Goal: Task Accomplishment & Management: Manage account settings

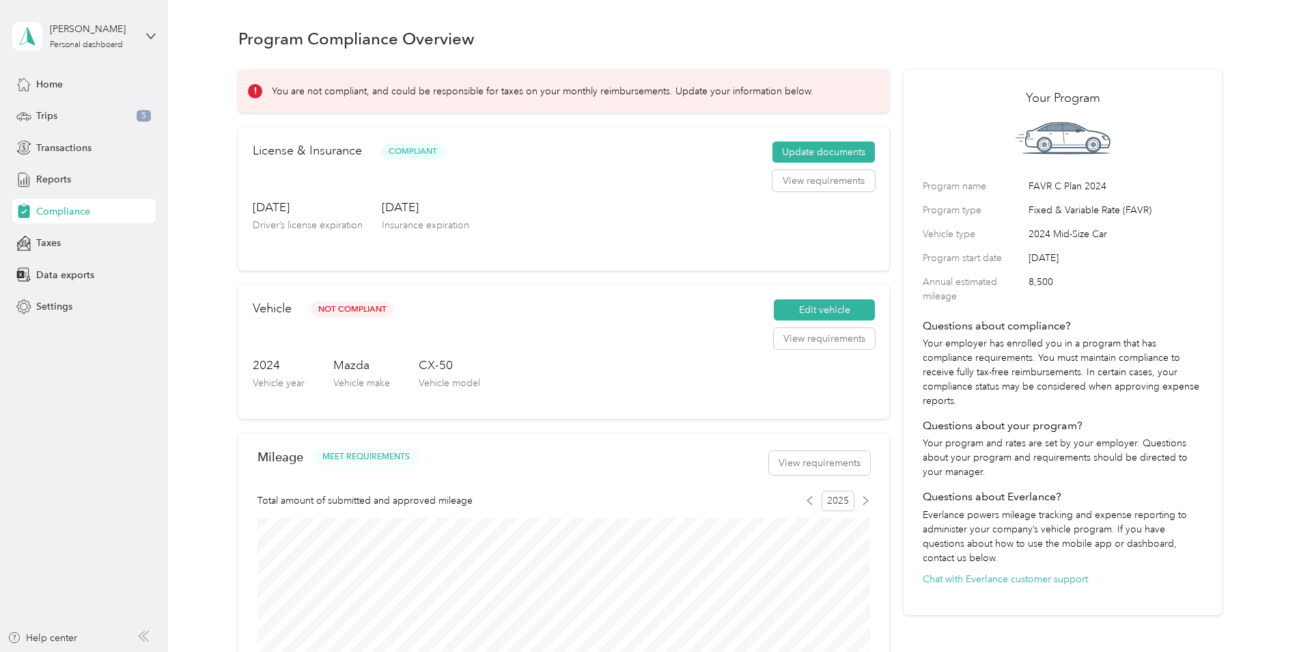
click at [57, 98] on div "Home Trips 5 Transactions Reports Compliance Taxes Data exports Settings" at bounding box center [83, 195] width 143 height 247
click at [74, 123] on div "Trips 5" at bounding box center [83, 116] width 143 height 25
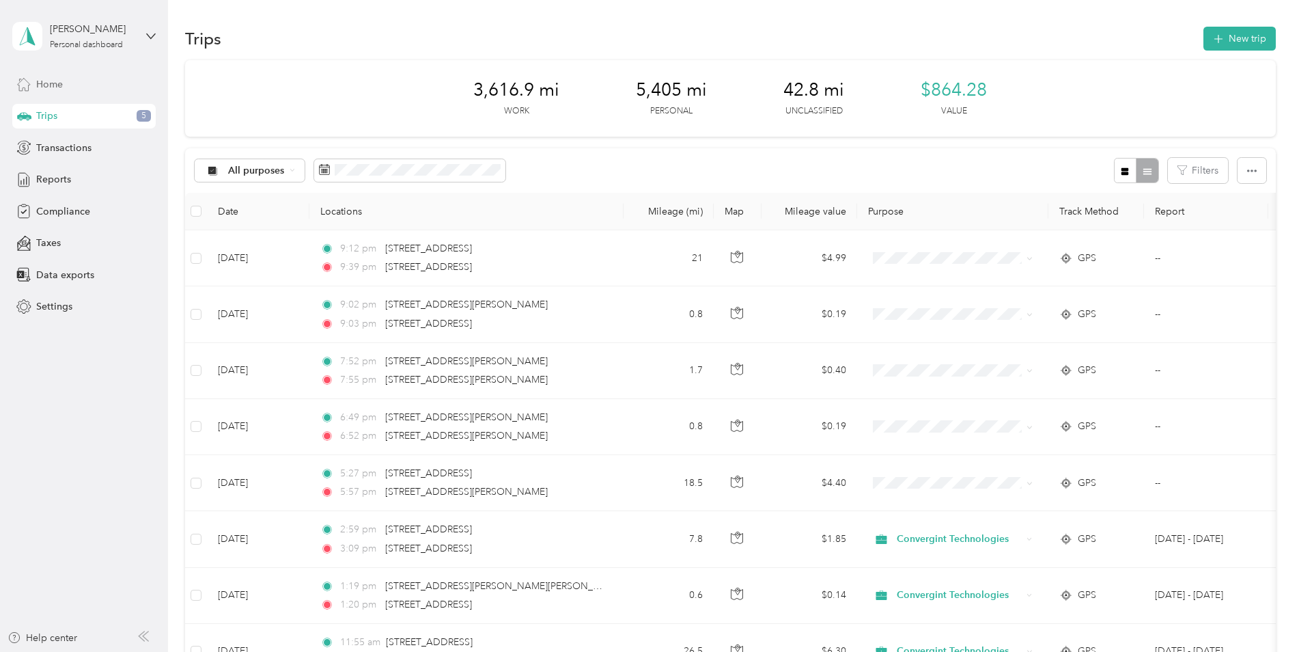
click at [59, 83] on span "Home" at bounding box center [49, 84] width 27 height 14
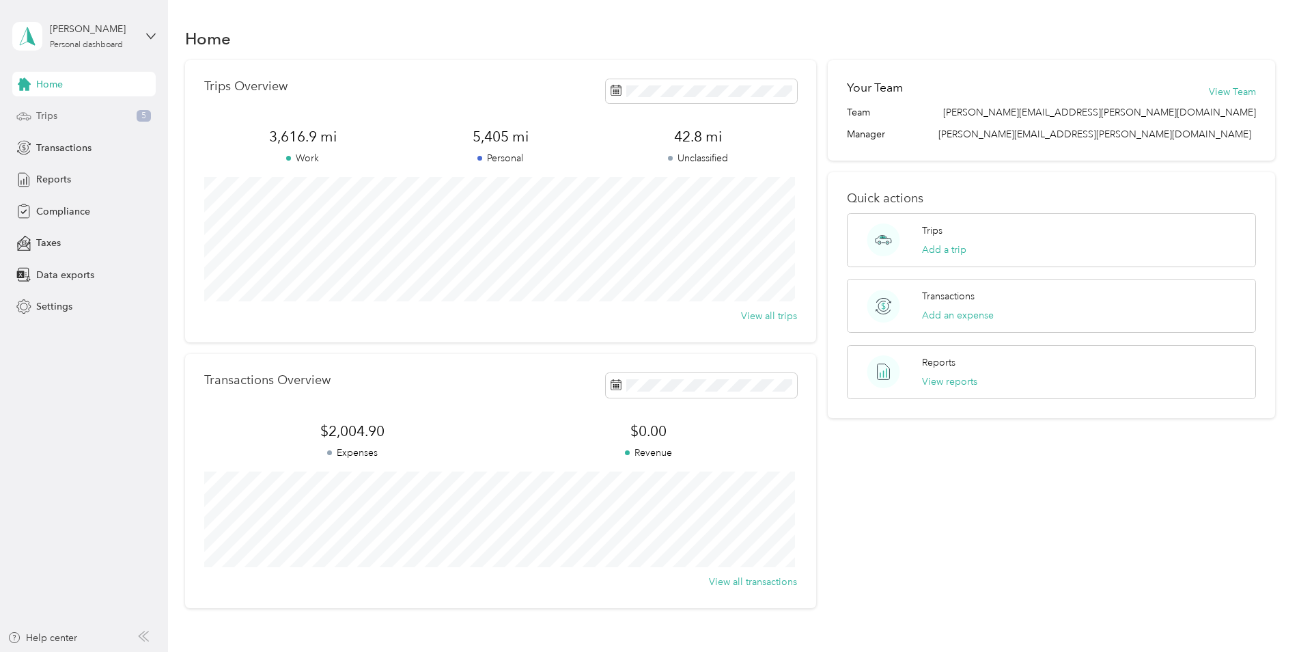
click at [70, 124] on div "Trips 5" at bounding box center [83, 116] width 143 height 25
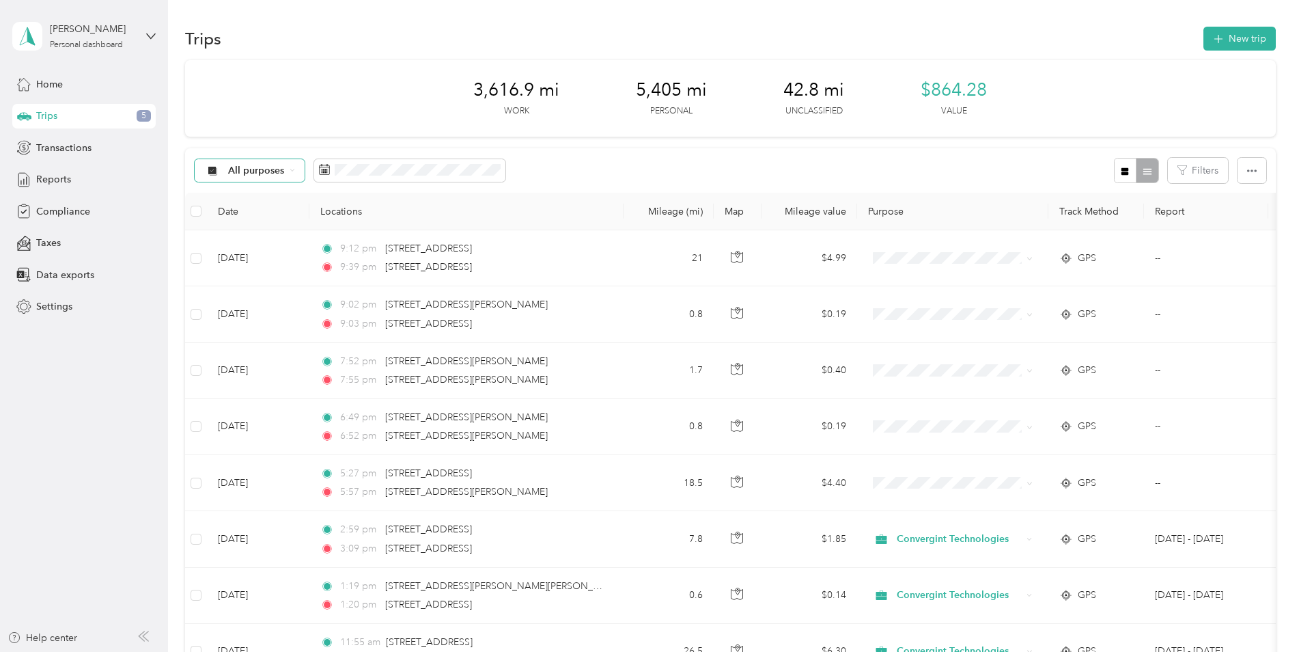
click at [246, 168] on span "All purposes" at bounding box center [256, 171] width 57 height 10
click at [1123, 171] on icon "button" at bounding box center [1125, 171] width 8 height 8
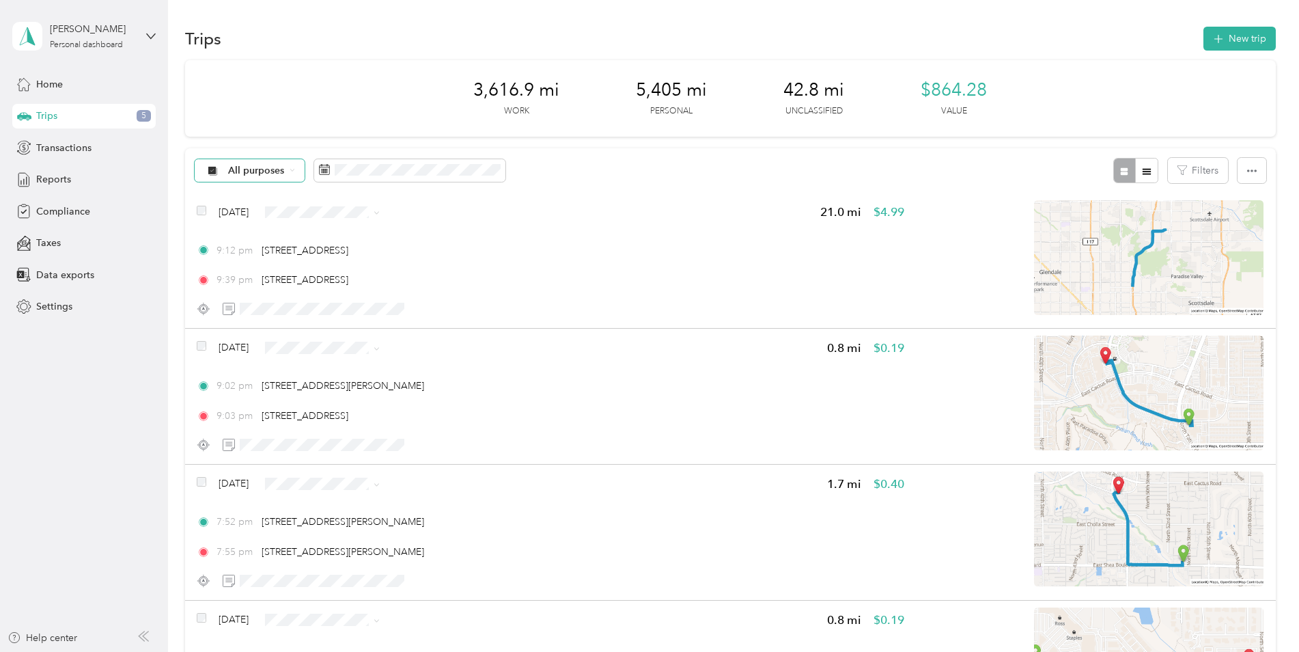
click at [248, 169] on span "All purposes" at bounding box center [256, 171] width 57 height 10
click at [279, 191] on span "All purposes" at bounding box center [284, 191] width 112 height 14
click at [263, 168] on span "All purposes" at bounding box center [256, 171] width 57 height 10
click at [266, 205] on ol "All purposes Unclassified Convergint Technologies Personal" at bounding box center [273, 229] width 156 height 96
click at [261, 176] on span "All purposes" at bounding box center [256, 171] width 57 height 10
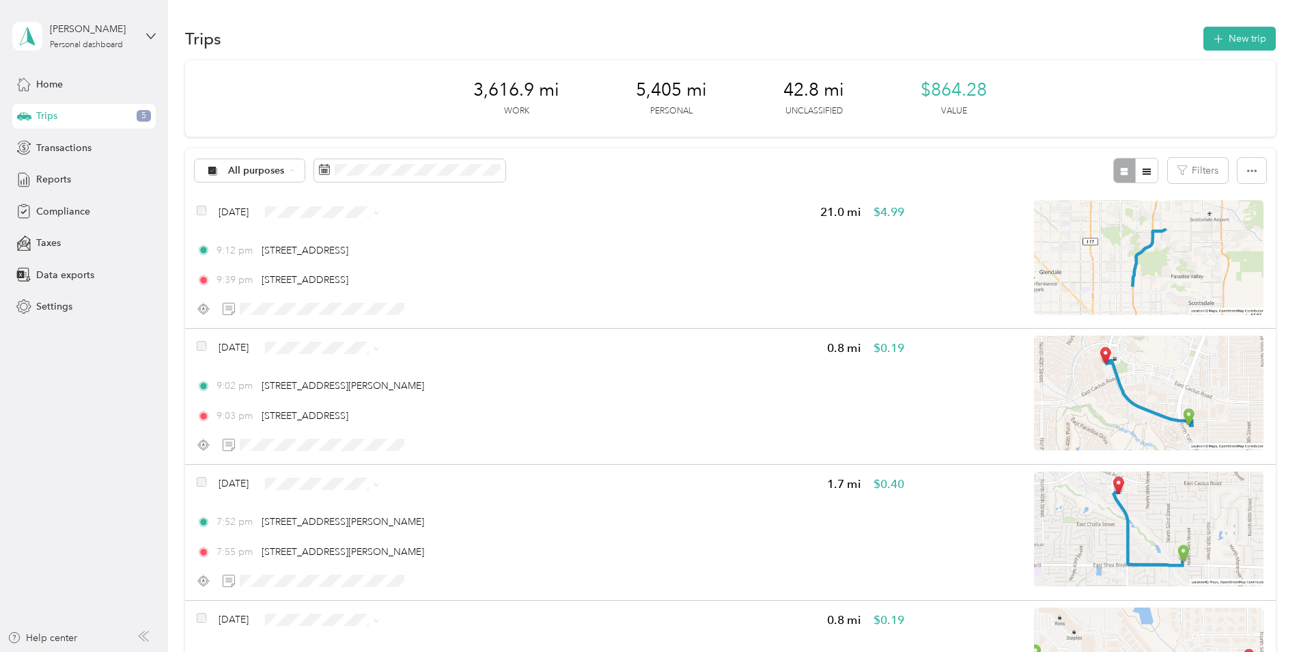
click at [268, 219] on span "Unclassified" at bounding box center [284, 219] width 112 height 14
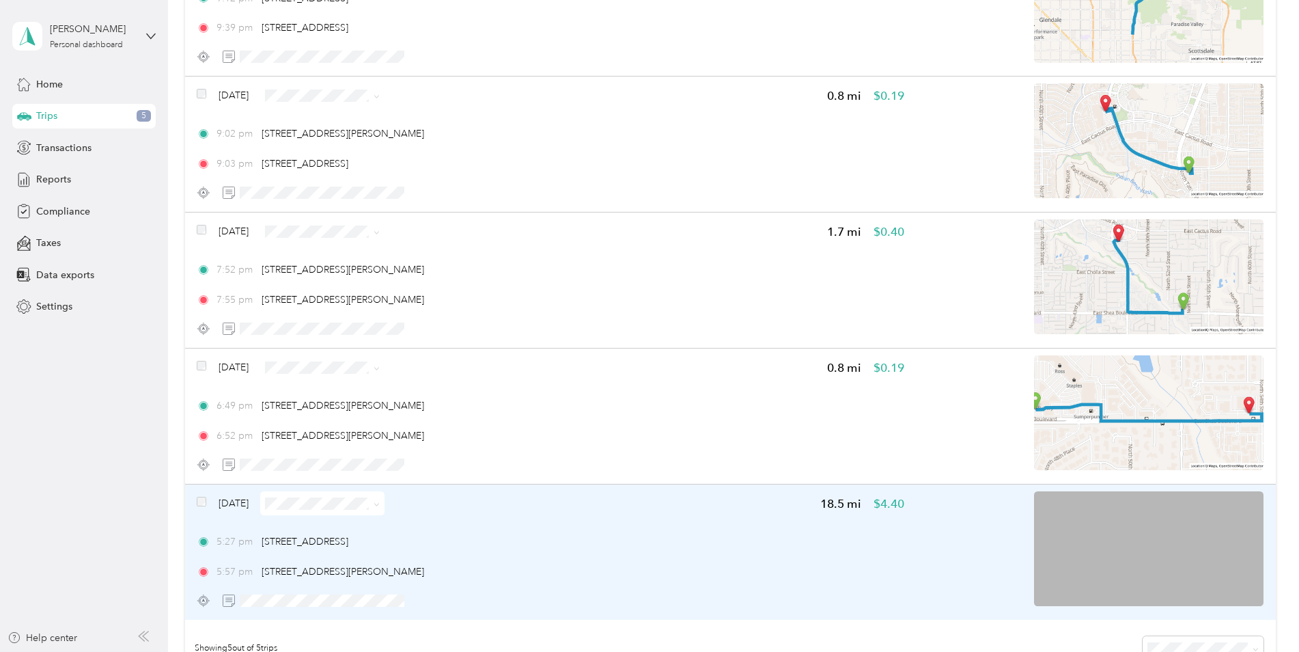
scroll to position [68, 0]
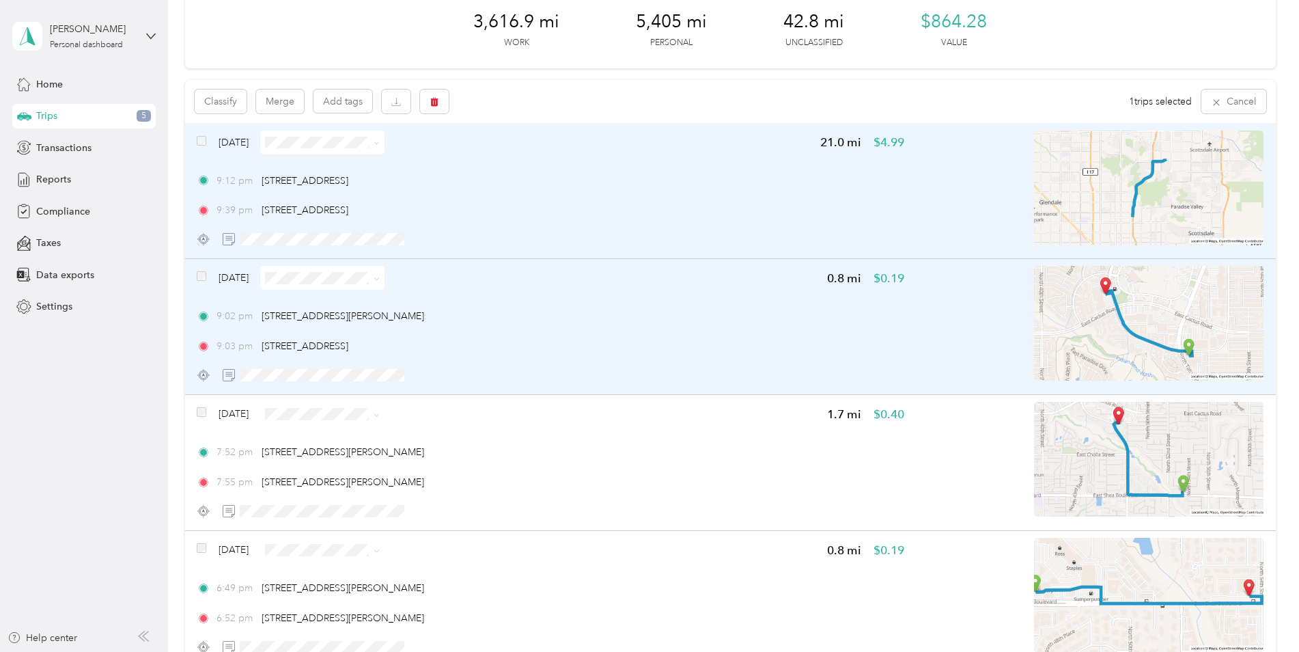
click at [207, 275] on div "[DATE]" at bounding box center [291, 278] width 188 height 24
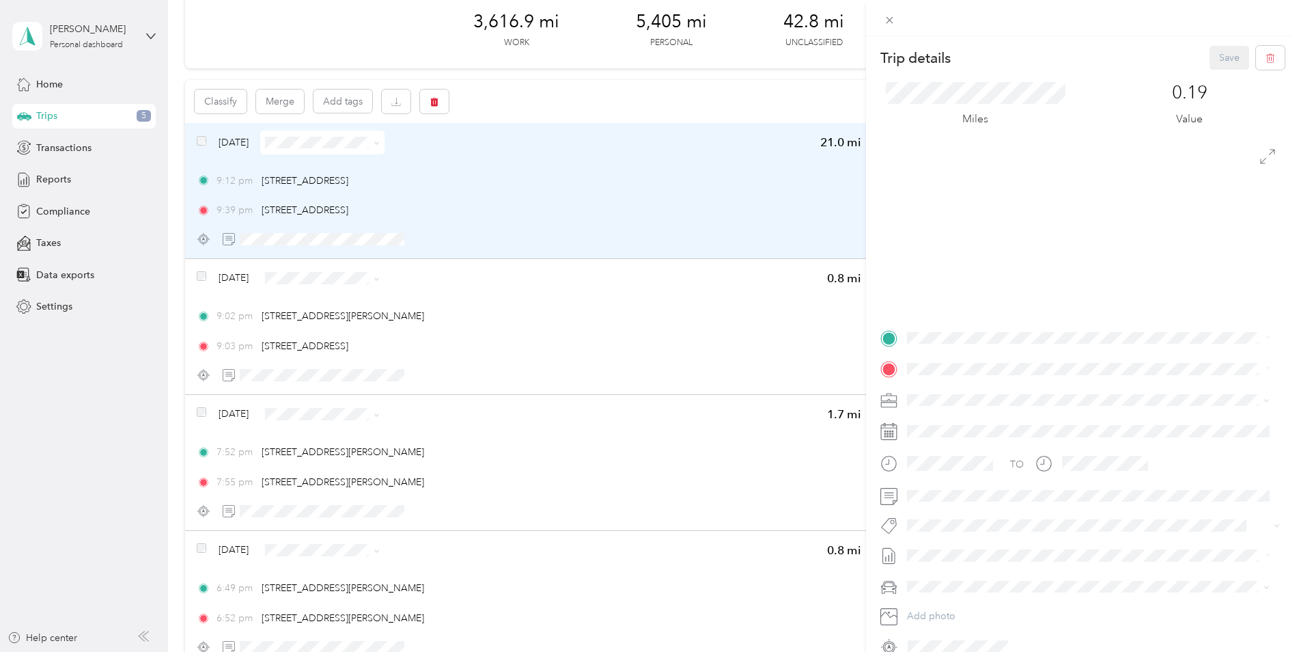
click at [196, 266] on div "Trip details Save This trip cannot be edited because it is either under review,…" at bounding box center [649, 326] width 1299 height 652
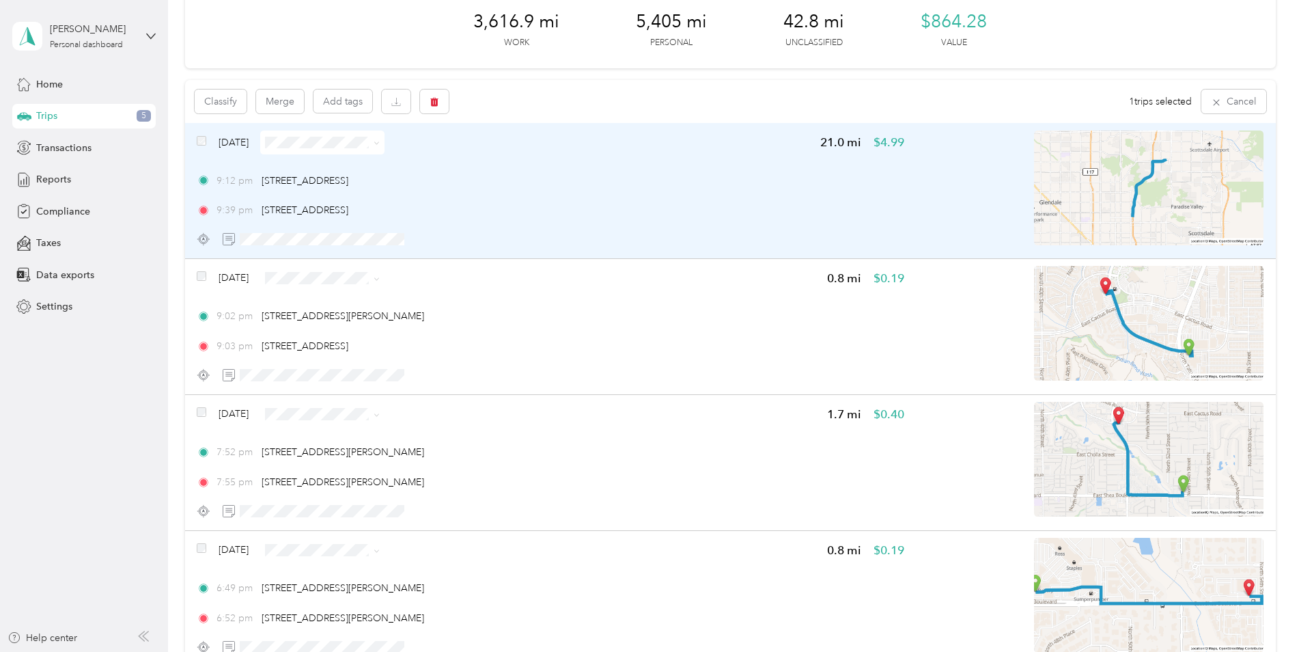
click at [199, 281] on div at bounding box center [649, 326] width 1299 height 652
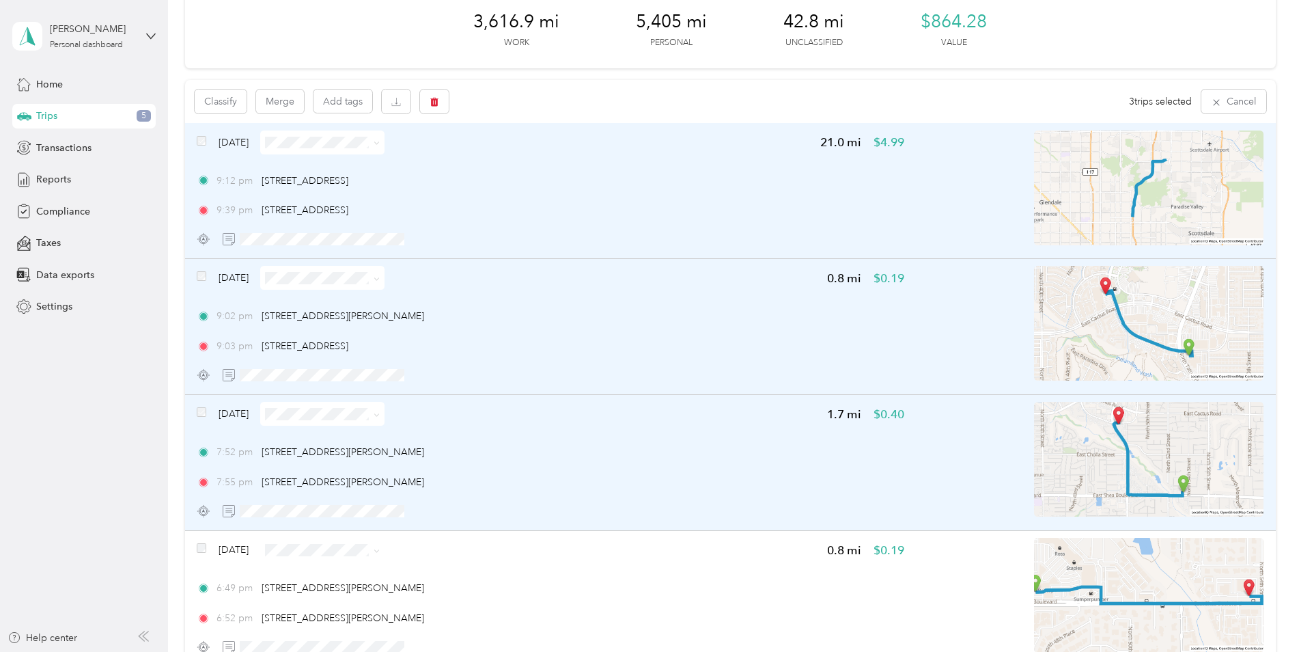
scroll to position [273, 0]
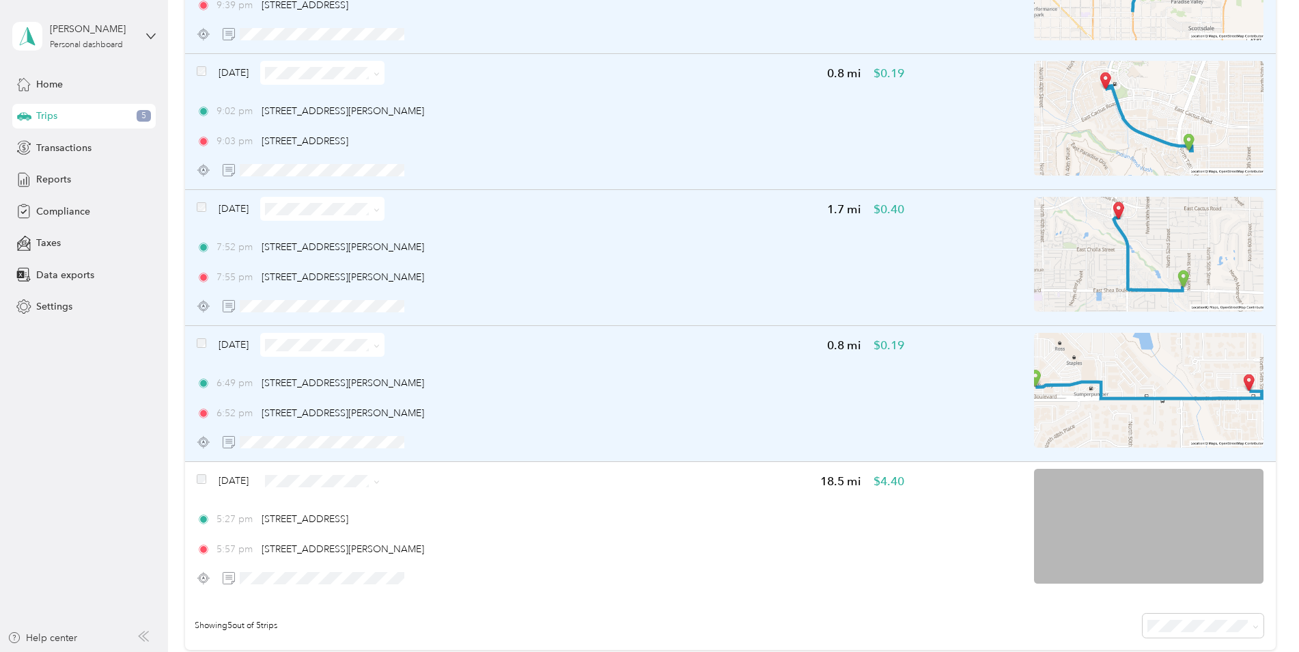
click at [206, 348] on div at bounding box center [202, 343] width 10 height 10
click at [196, 343] on div "[DATE] 0.8 mi $0.19 6:49 pm [STREET_ADDRESS][GEOGRAPHIC_DATA][PERSON_NAME]:52 p…" at bounding box center [730, 394] width 1091 height 136
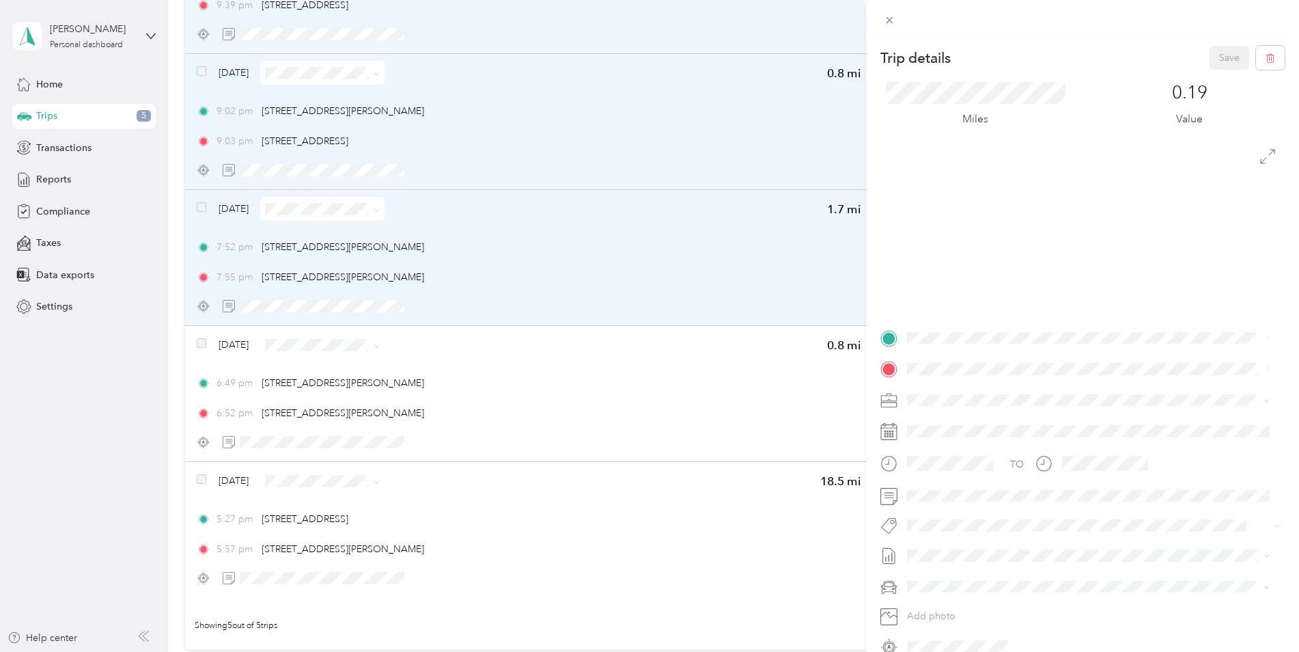
click at [206, 329] on div "Trip details Save This trip cannot be edited because it is either under review,…" at bounding box center [649, 326] width 1299 height 652
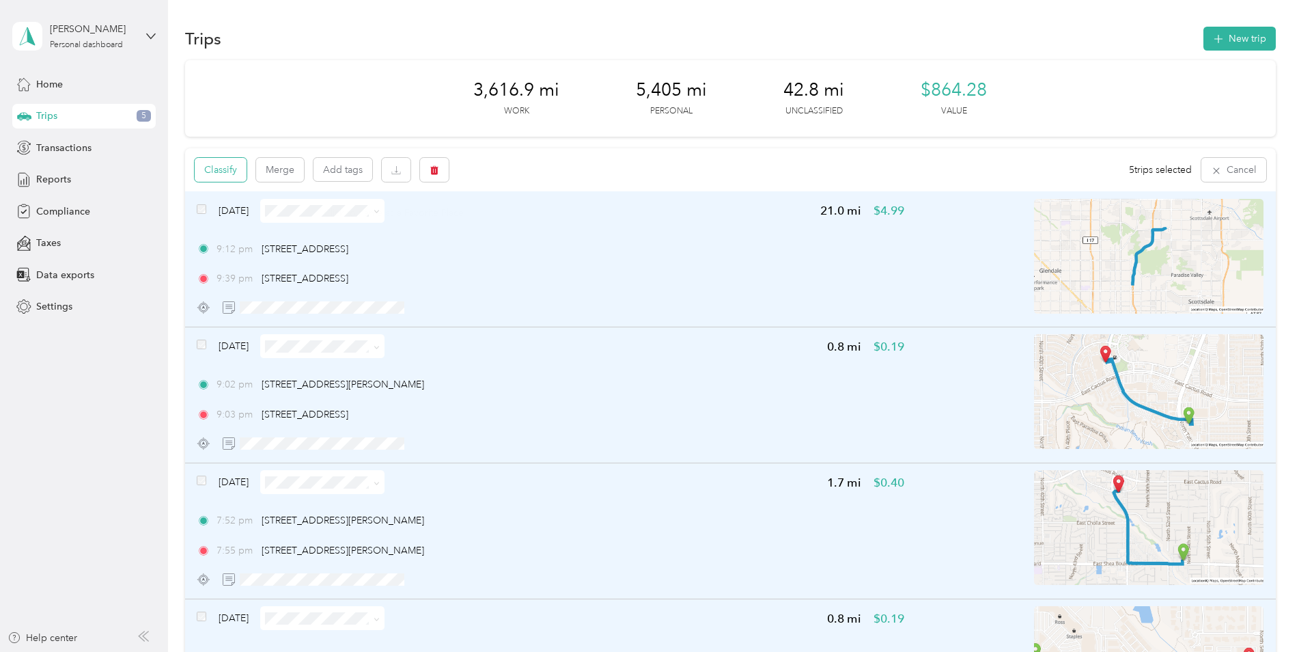
click at [208, 167] on button "Classify" at bounding box center [221, 170] width 52 height 24
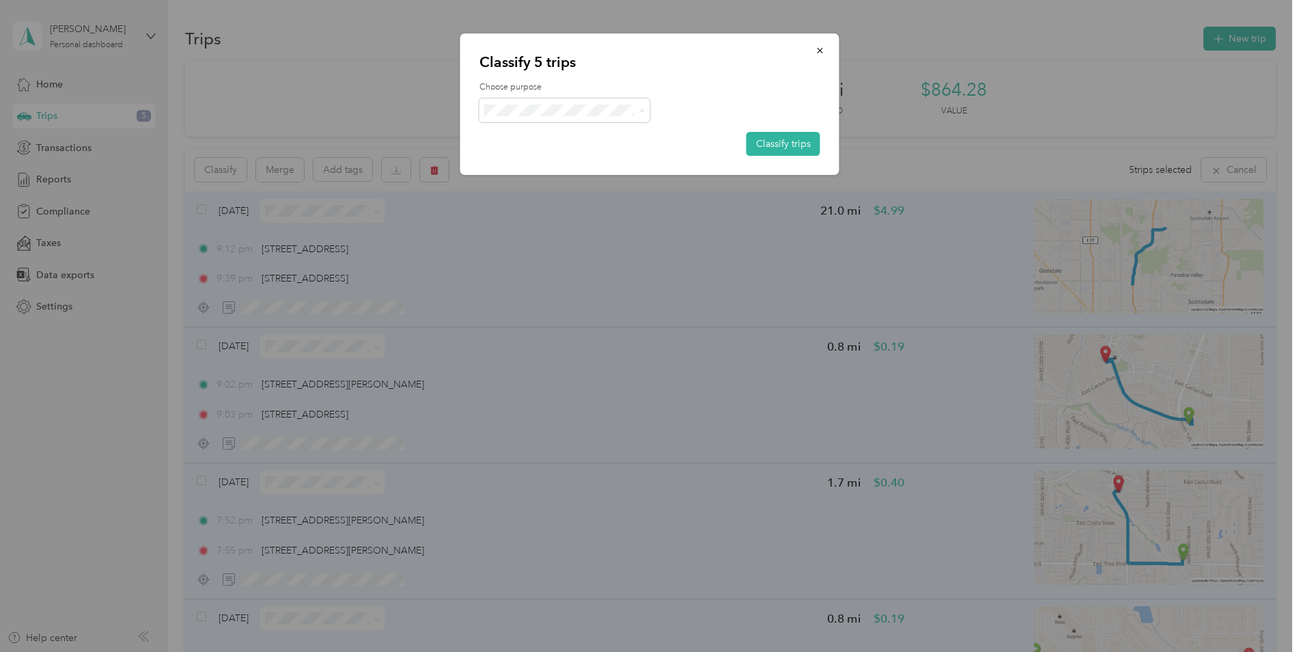
click at [568, 155] on span "Personal" at bounding box center [576, 159] width 127 height 14
click at [803, 148] on button "Classify trips" at bounding box center [783, 144] width 74 height 24
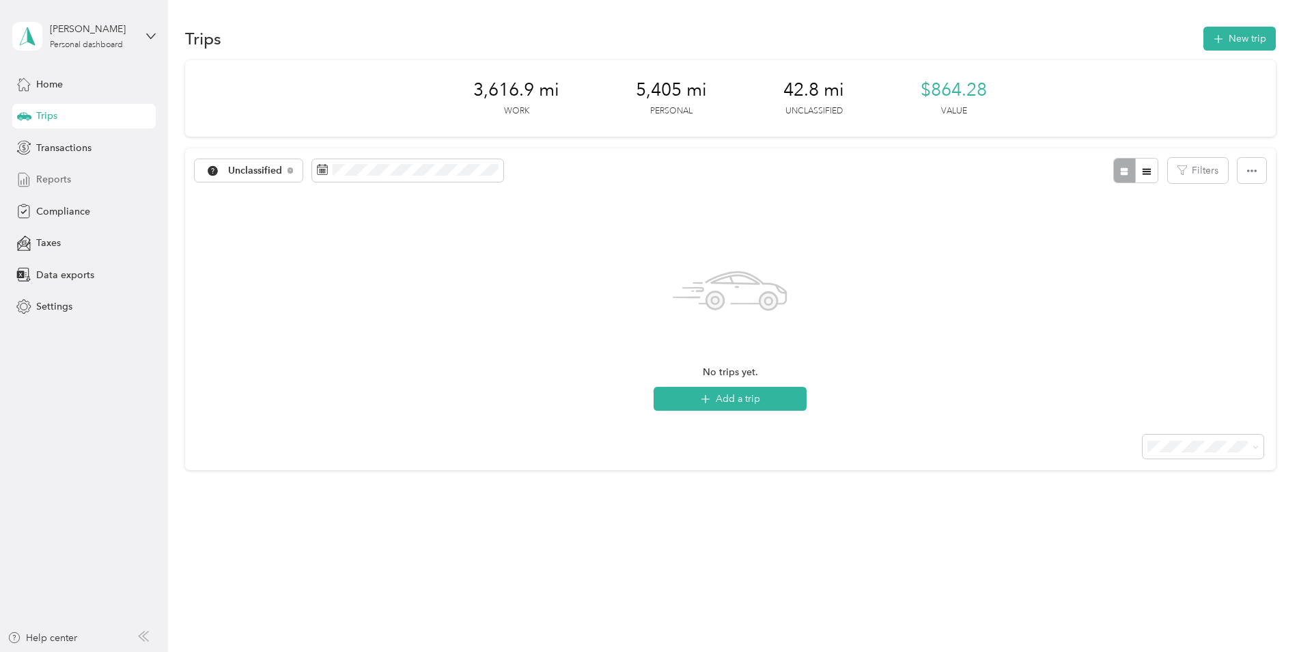
click at [85, 178] on div "Reports" at bounding box center [83, 179] width 143 height 25
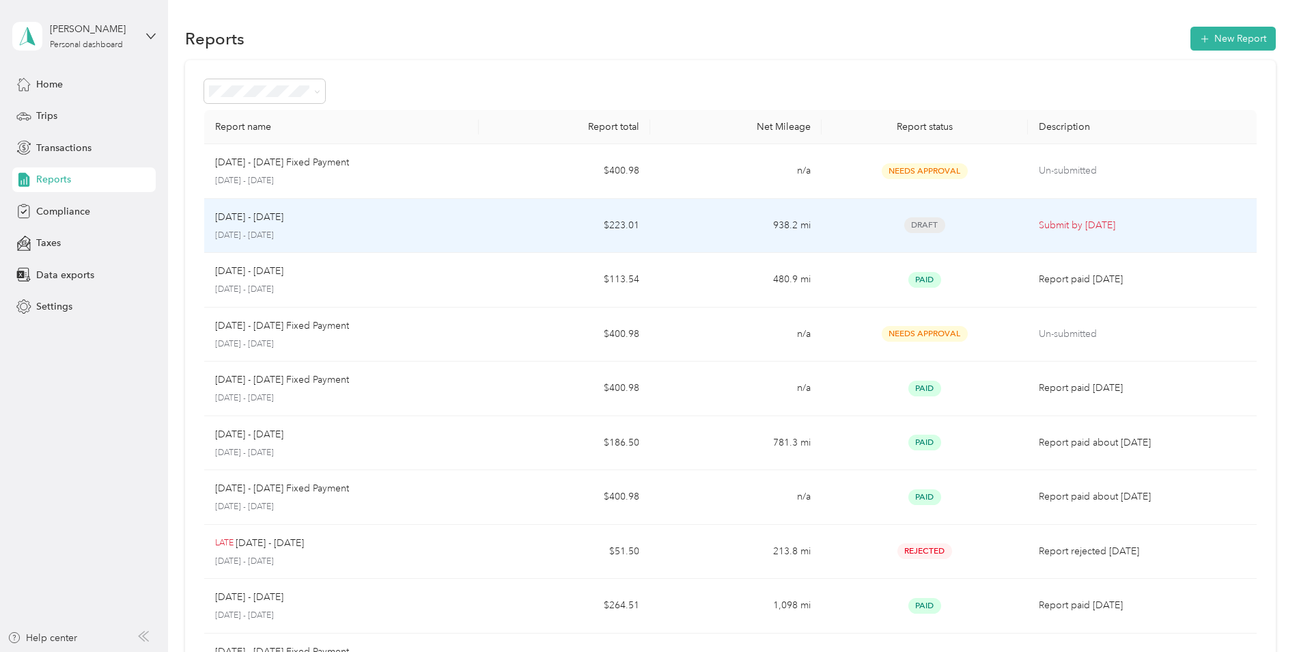
click at [561, 236] on td "$223.01" at bounding box center [564, 226] width 171 height 55
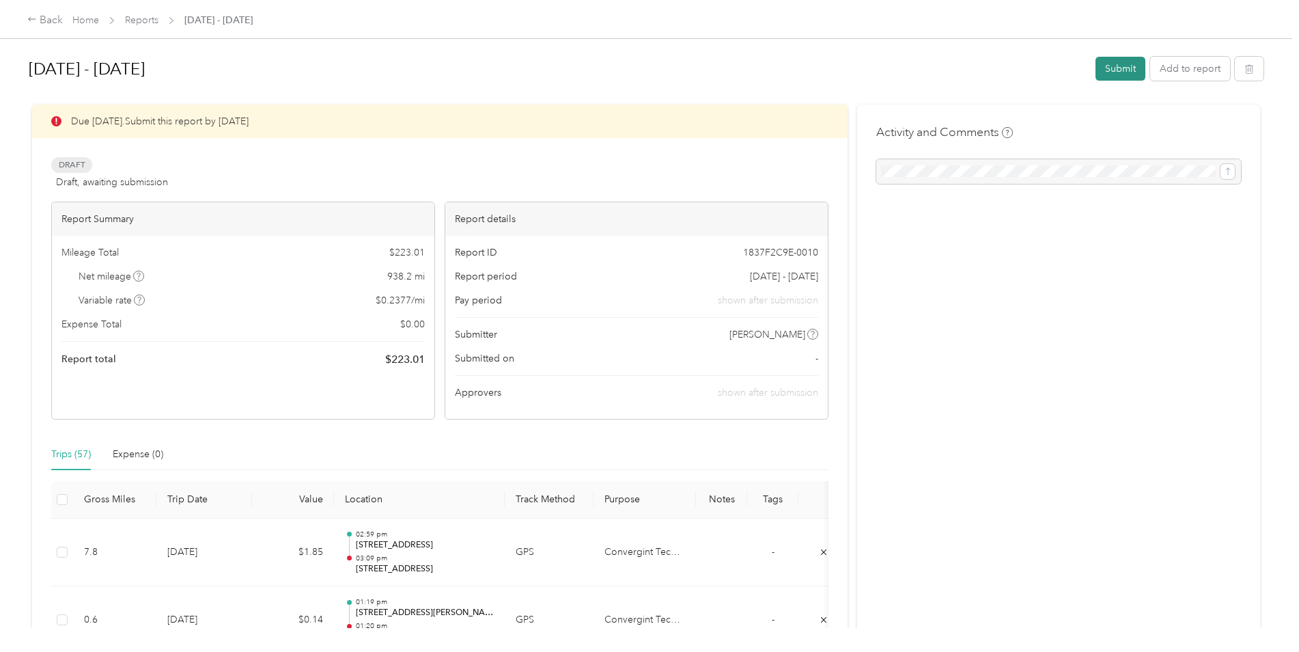
click at [1102, 72] on button "Submit" at bounding box center [1120, 69] width 50 height 24
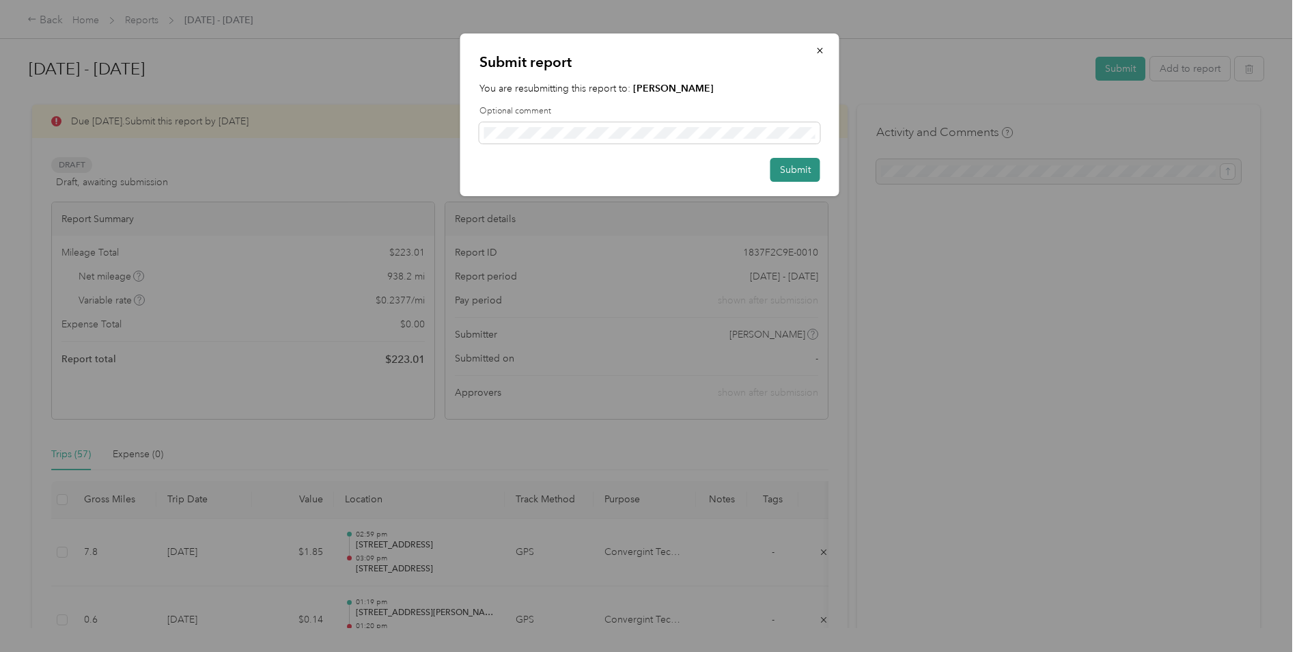
drag, startPoint x: 774, startPoint y: 165, endPoint x: 796, endPoint y: 167, distance: 22.0
click at [793, 167] on button "Submit" at bounding box center [795, 170] width 50 height 24
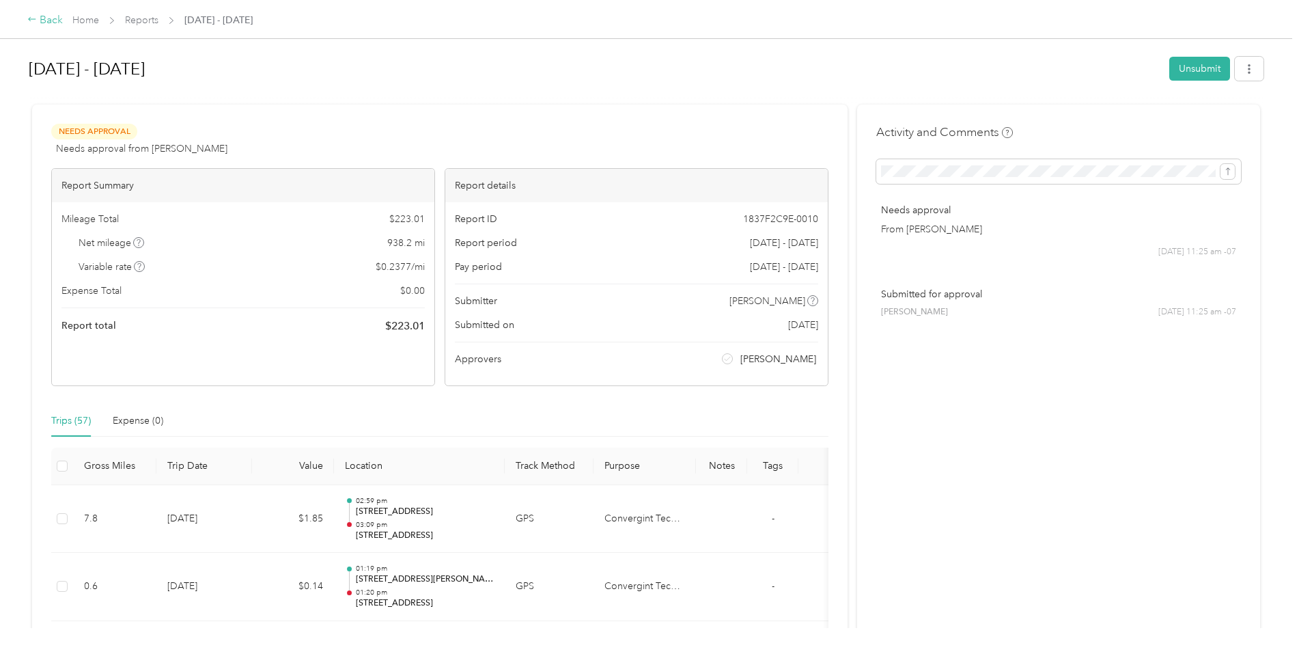
click at [41, 21] on div "Back" at bounding box center [45, 20] width 36 height 16
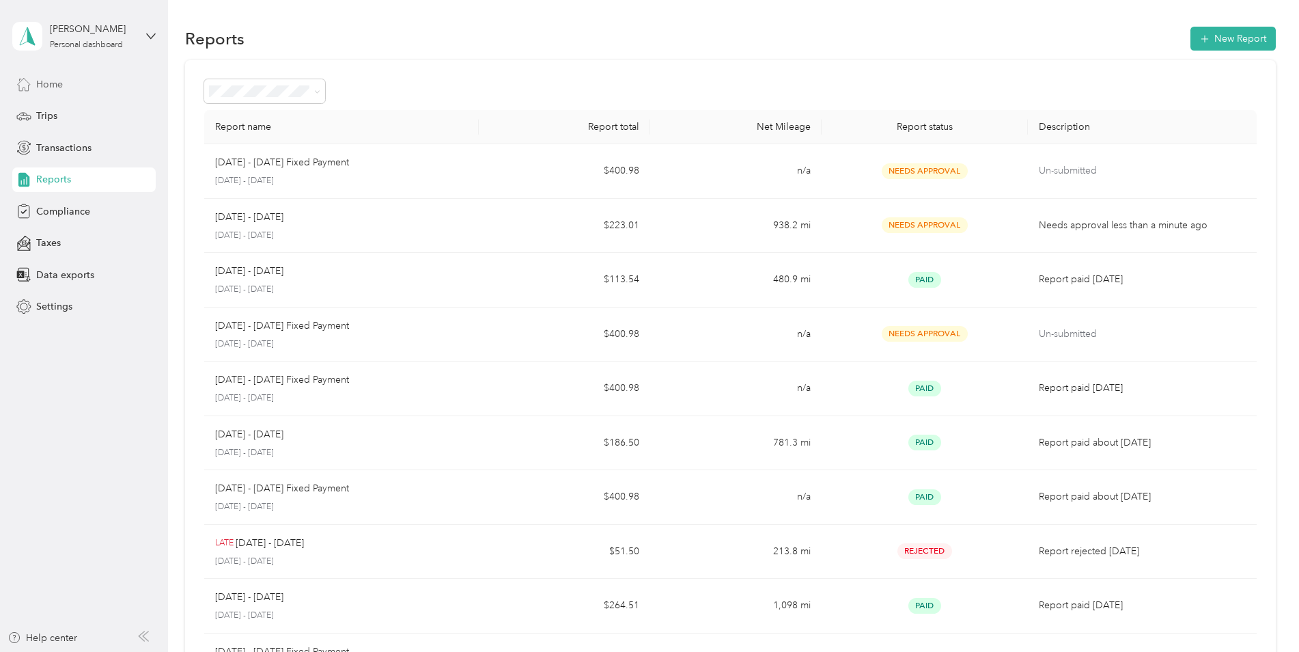
click at [68, 92] on div "Home" at bounding box center [83, 84] width 143 height 25
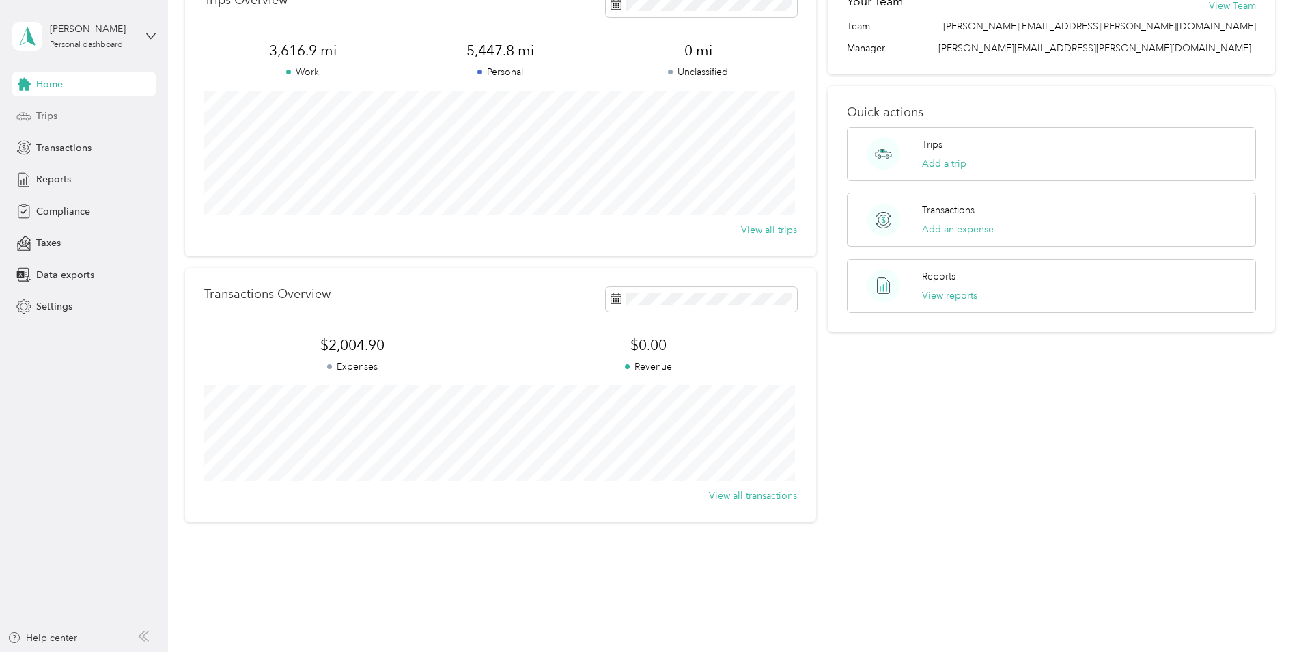
scroll to position [97, 0]
